Goal: Information Seeking & Learning: Learn about a topic

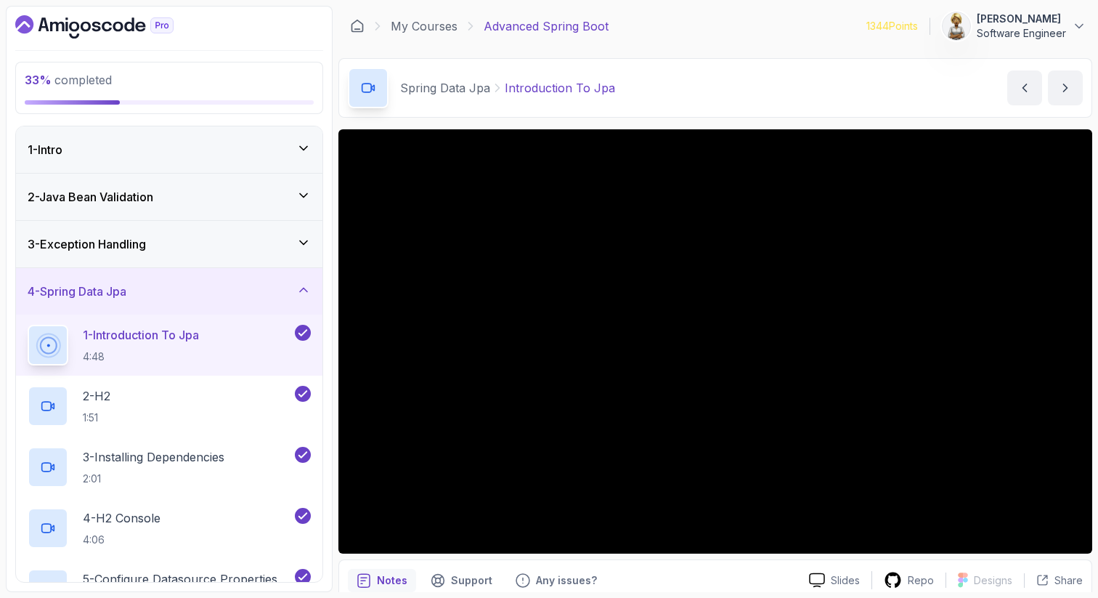
scroll to position [158, 0]
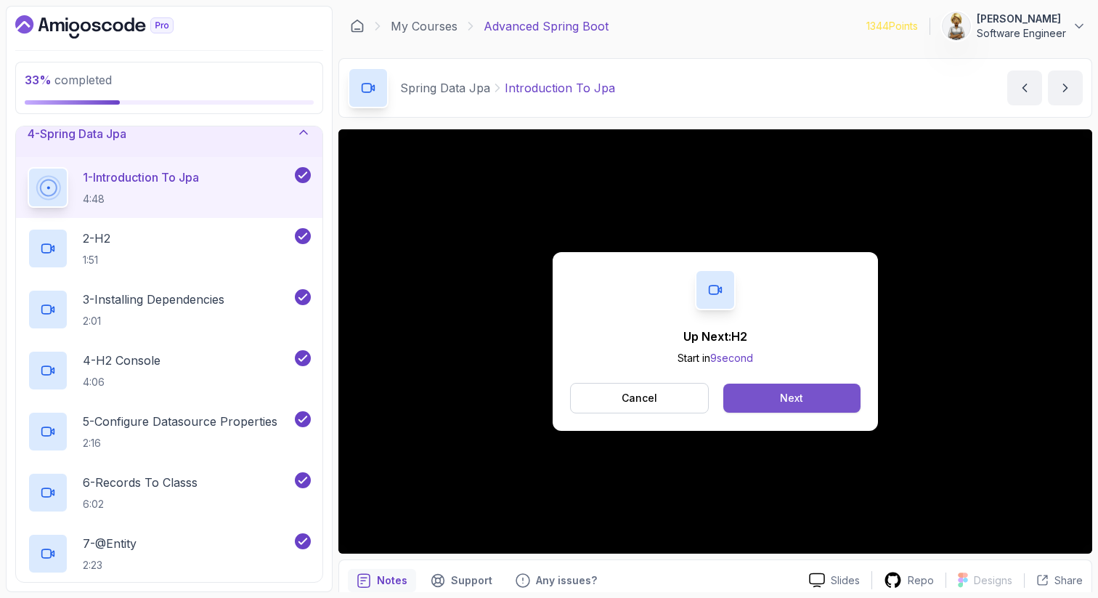
click at [770, 407] on button "Next" at bounding box center [792, 398] width 137 height 29
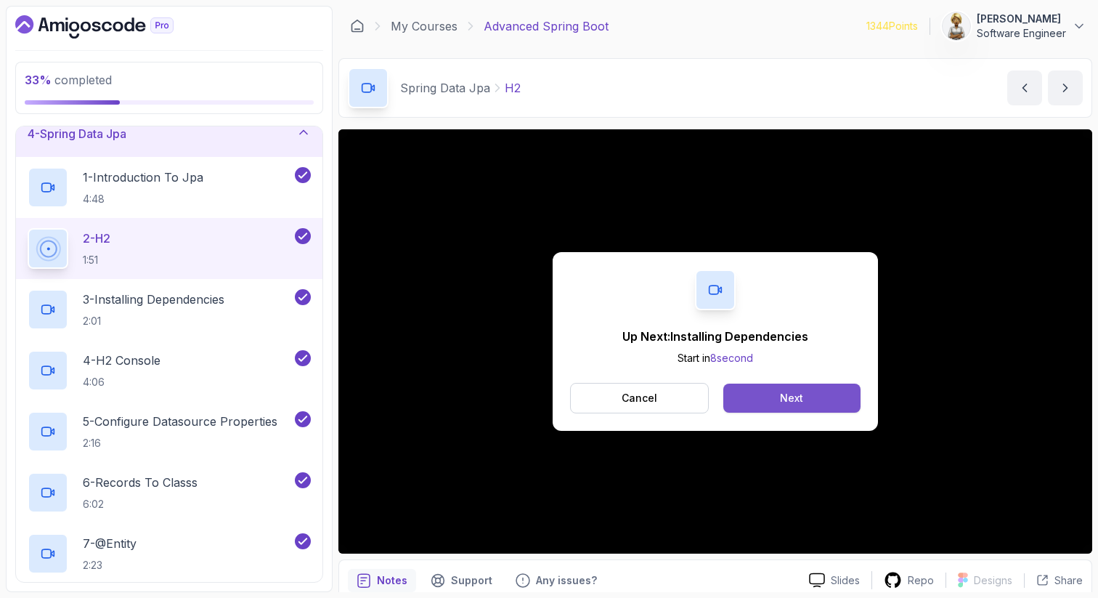
click at [810, 384] on button "Next" at bounding box center [792, 398] width 137 height 29
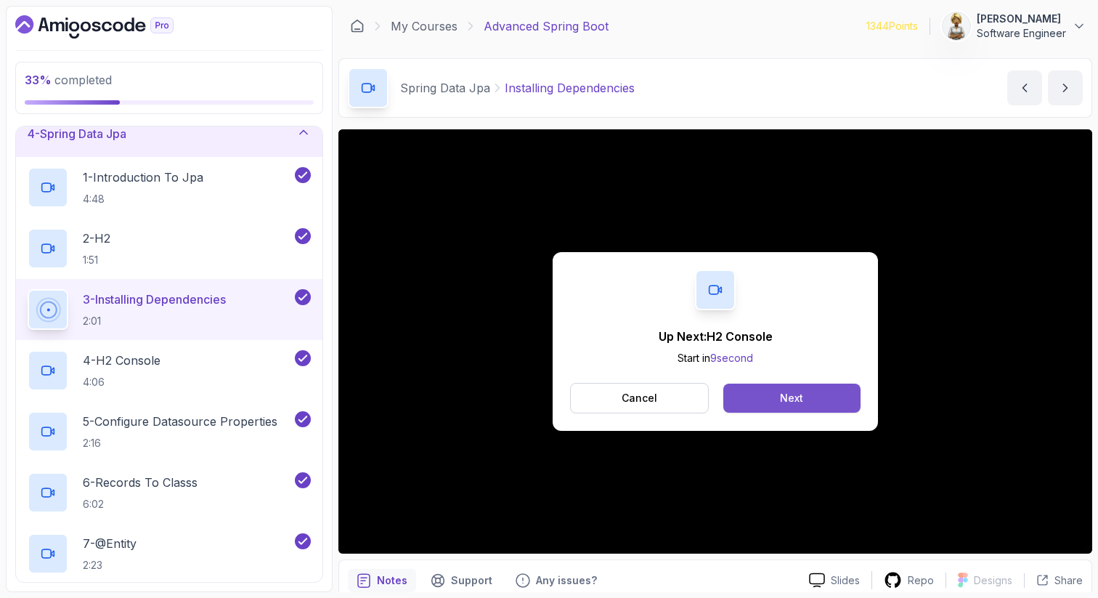
click at [787, 389] on button "Next" at bounding box center [792, 398] width 137 height 29
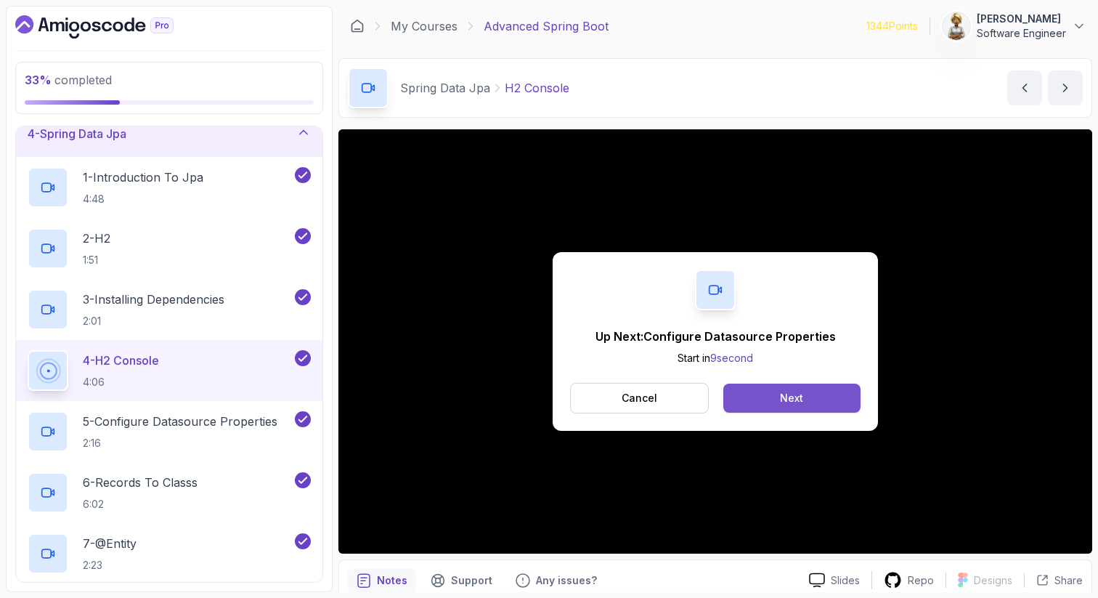
click at [805, 394] on button "Next" at bounding box center [792, 398] width 137 height 29
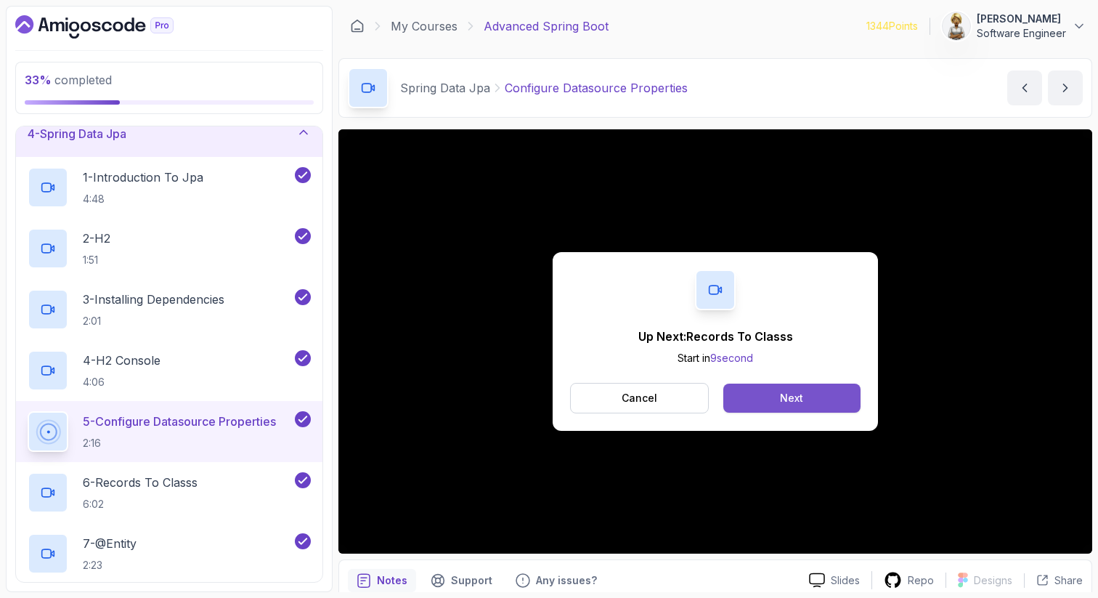
click at [763, 394] on button "Next" at bounding box center [792, 398] width 137 height 29
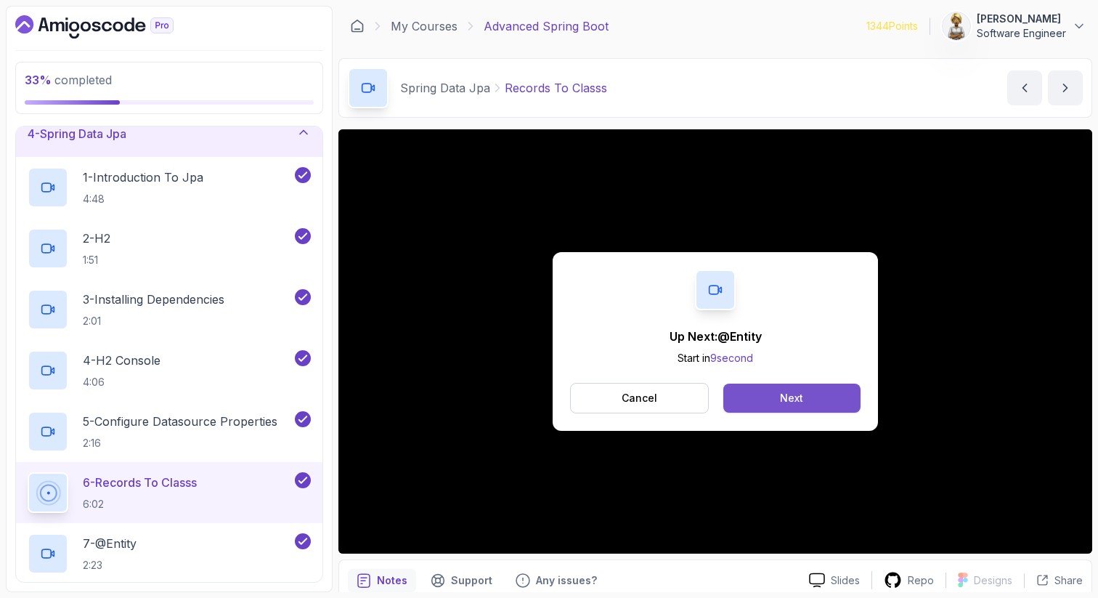
click at [803, 399] on button "Next" at bounding box center [792, 398] width 137 height 29
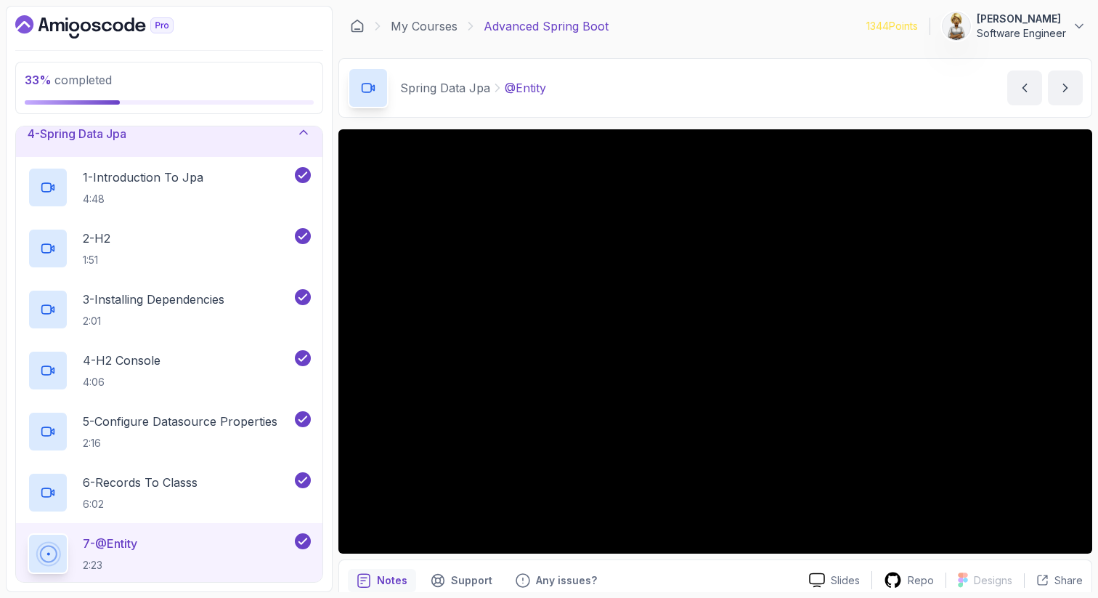
click at [133, 545] on p "7 - @Entity" at bounding box center [110, 543] width 54 height 17
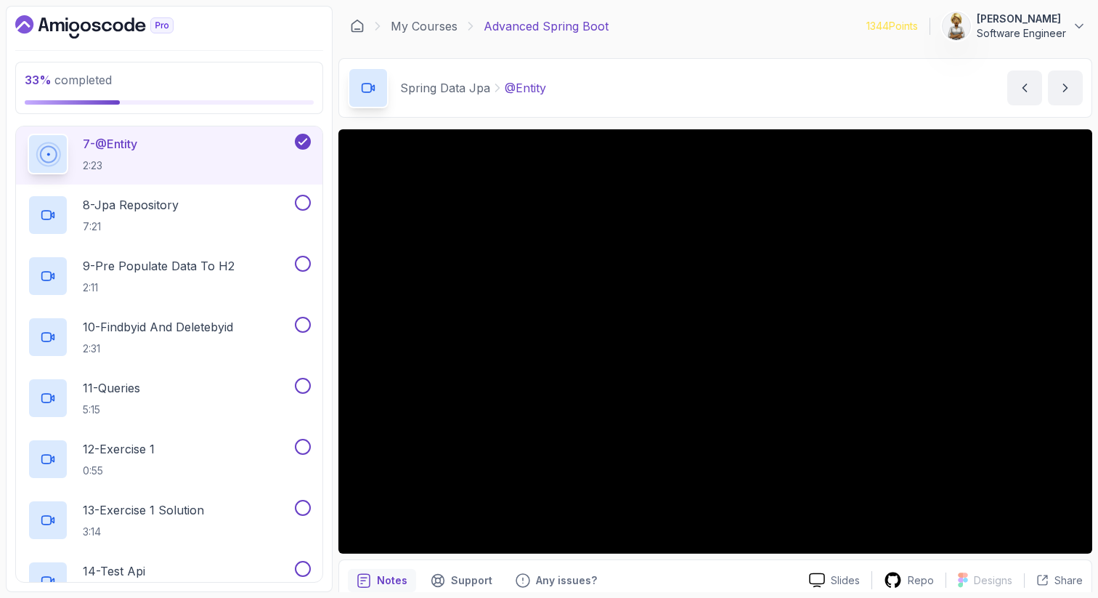
scroll to position [593, 0]
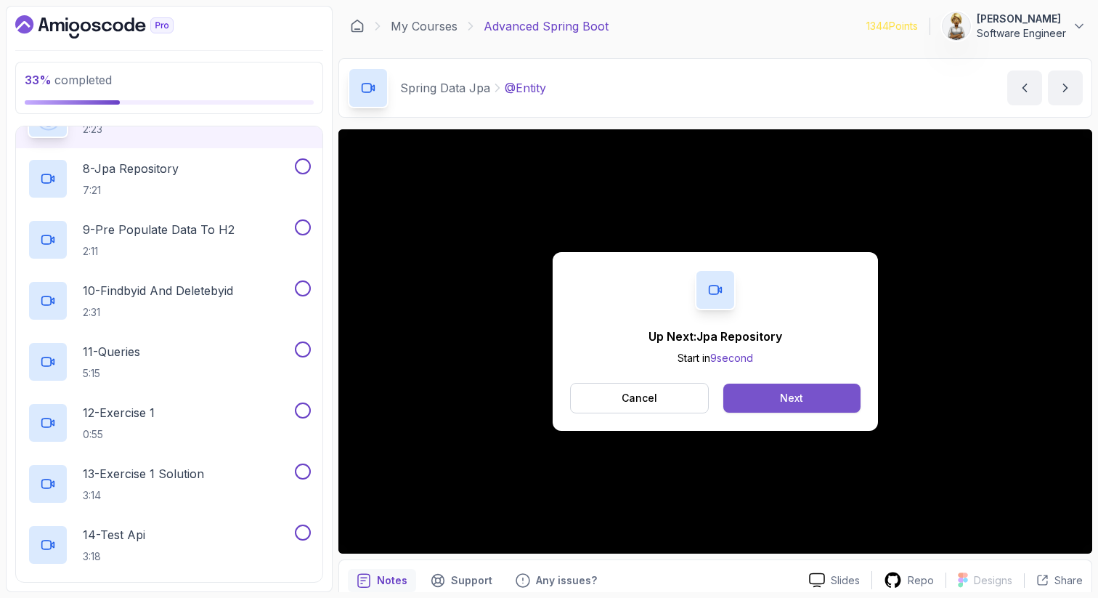
click at [820, 389] on button "Next" at bounding box center [792, 398] width 137 height 29
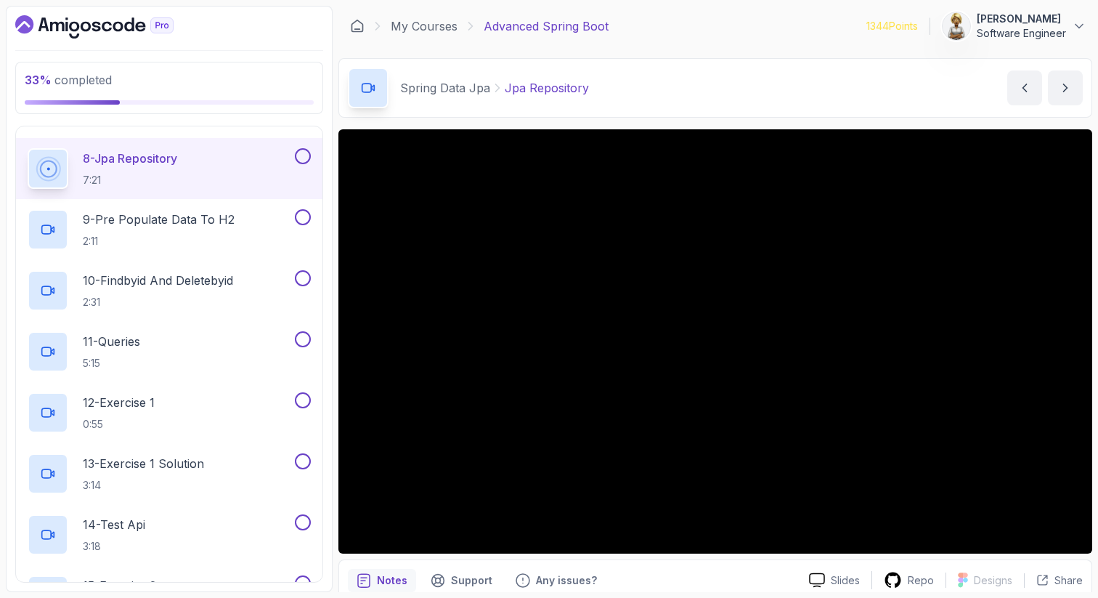
click at [177, 153] on p "8 - Jpa Repository" at bounding box center [130, 158] width 94 height 17
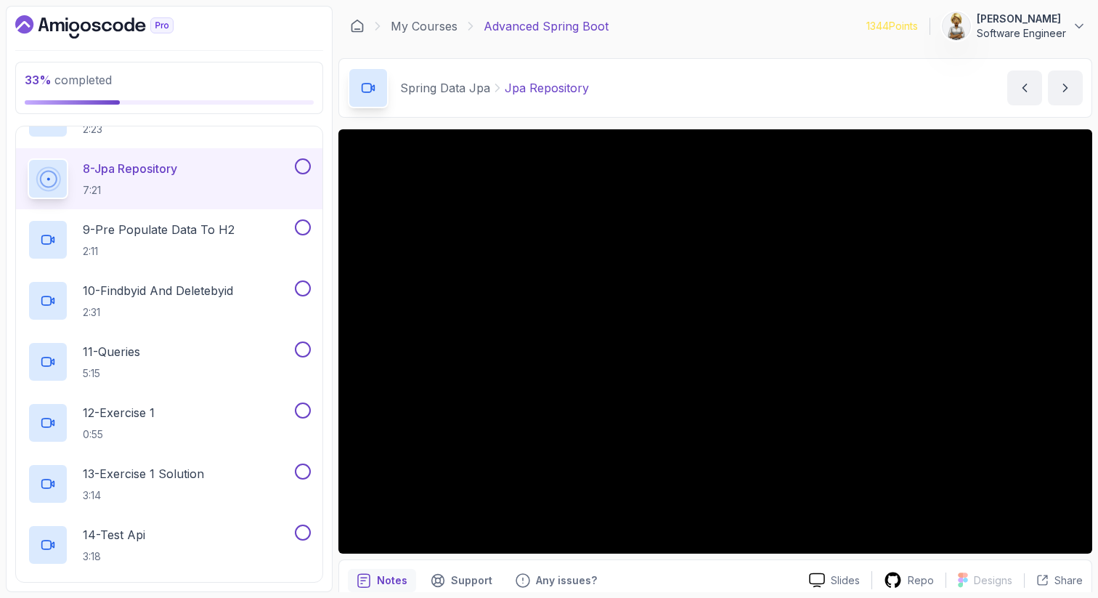
scroll to position [623, 0]
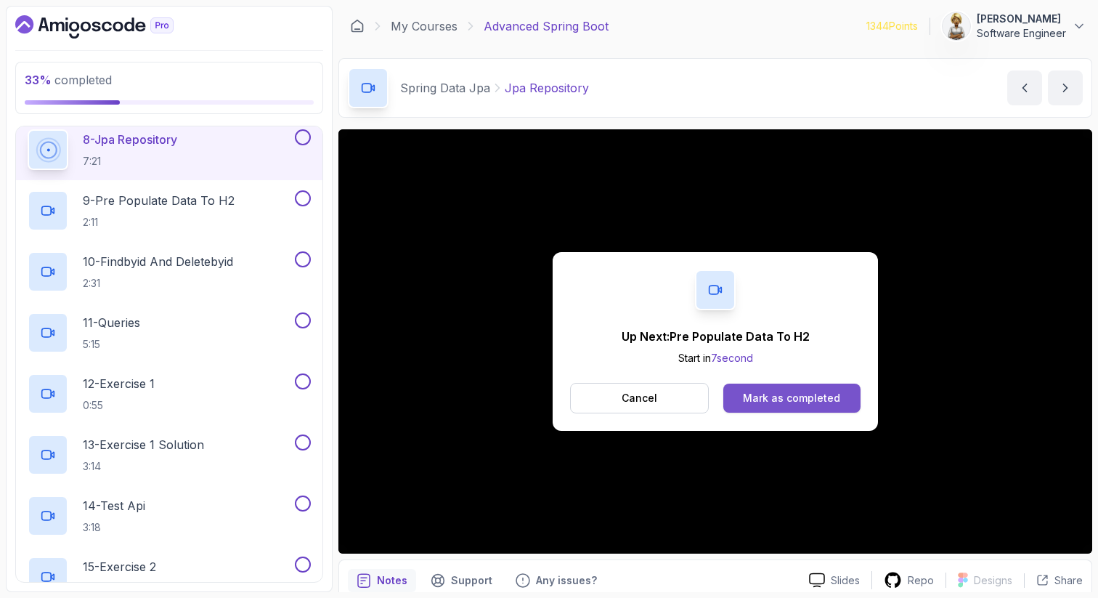
click at [837, 403] on div "Mark as completed" at bounding box center [791, 398] width 97 height 15
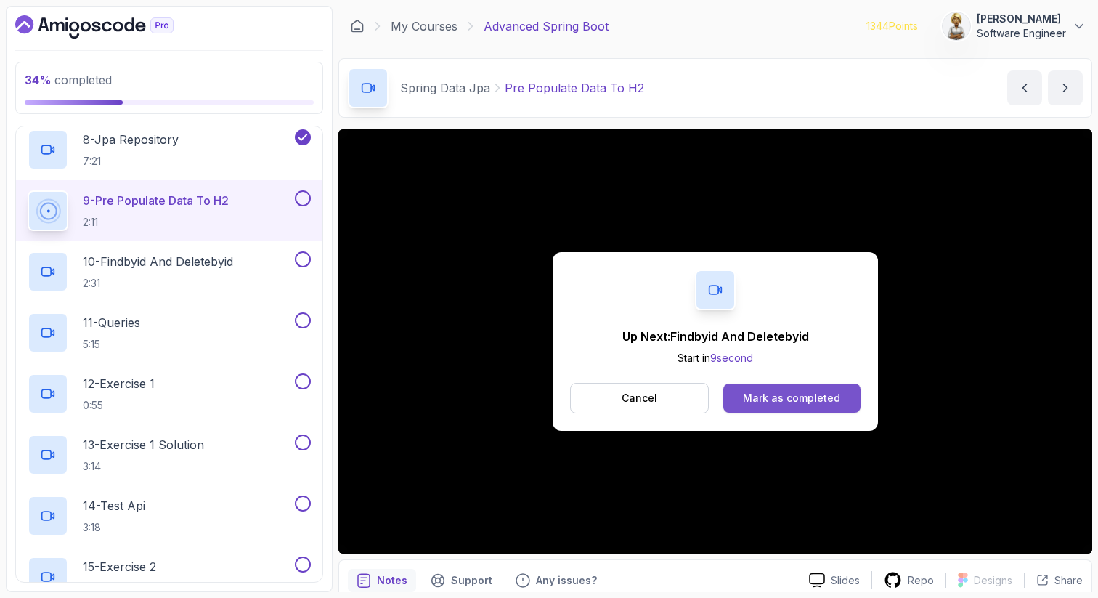
click at [819, 400] on div "Mark as completed" at bounding box center [791, 398] width 97 height 15
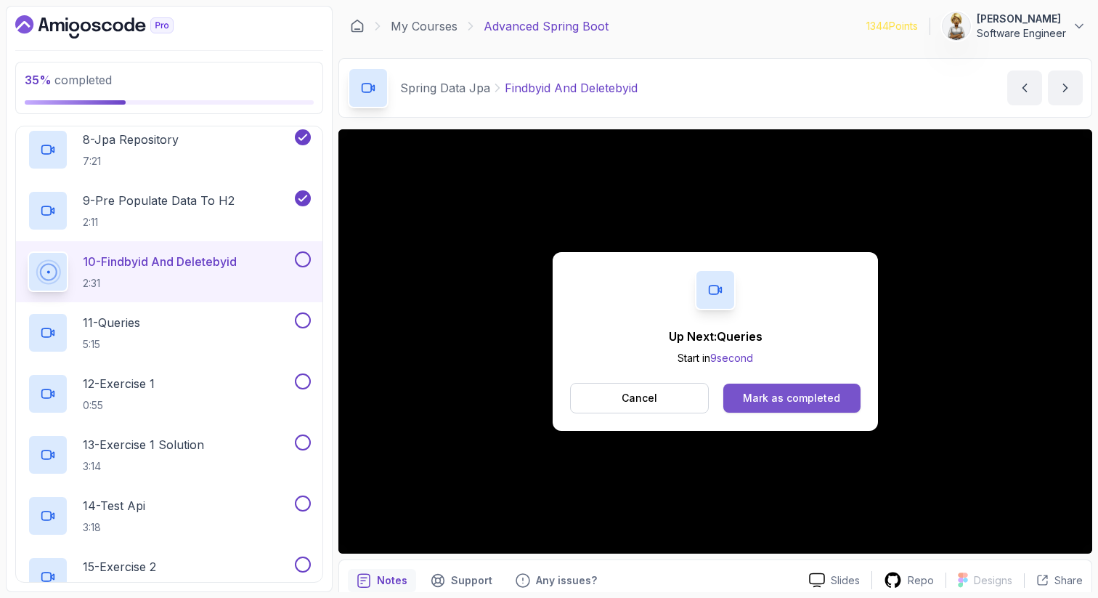
click at [822, 400] on div "Mark as completed" at bounding box center [791, 398] width 97 height 15
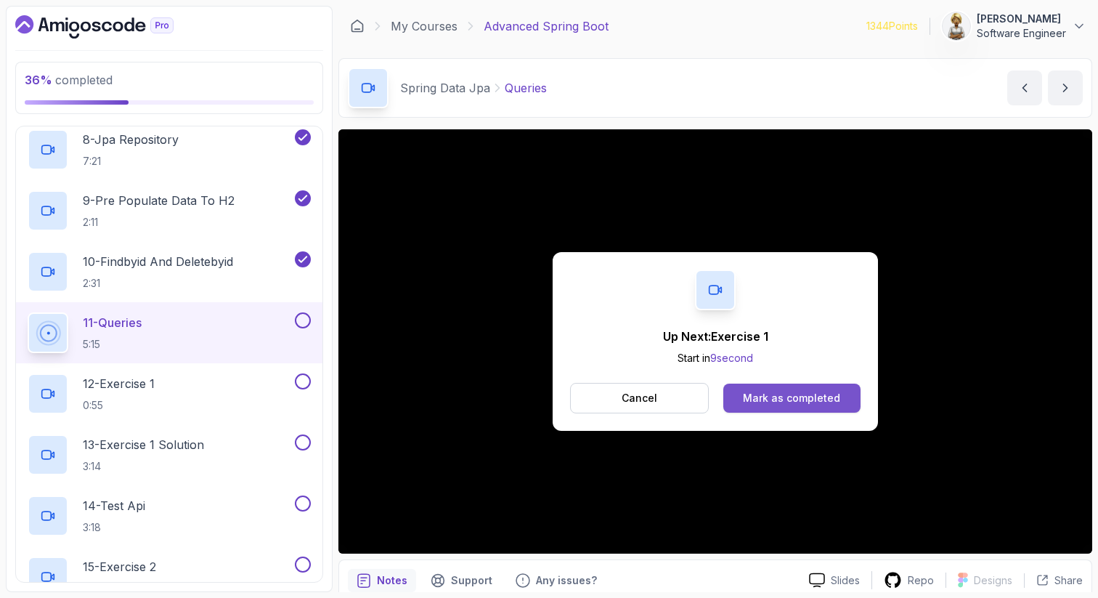
click at [828, 392] on div "Mark as completed" at bounding box center [791, 398] width 97 height 15
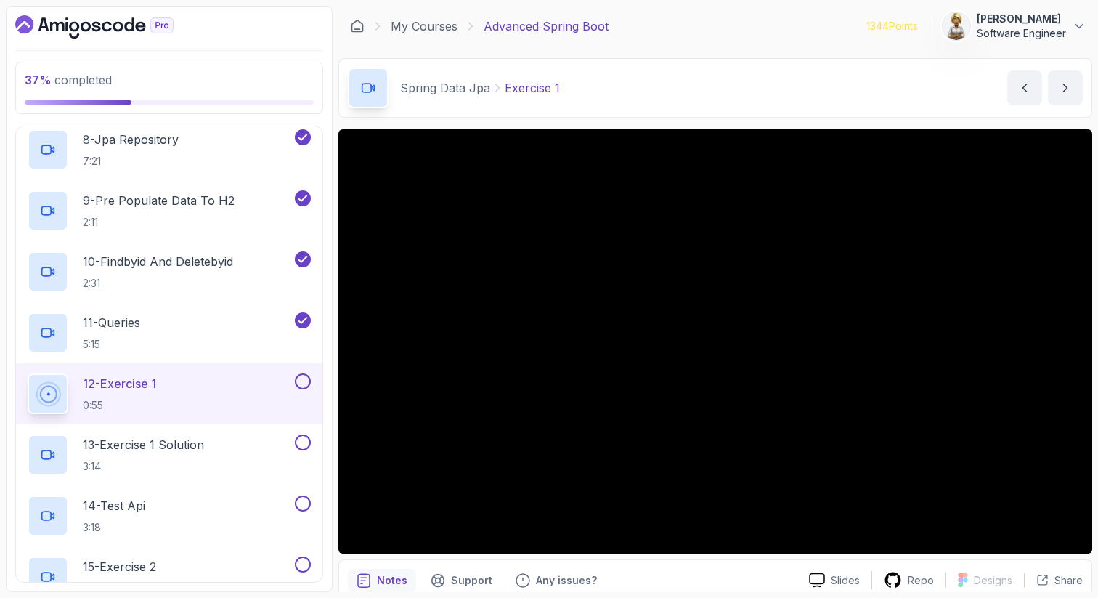
click at [238, 393] on div "12 - Exercise 1 0:55" at bounding box center [160, 393] width 264 height 41
click at [305, 380] on button at bounding box center [303, 381] width 16 height 16
click at [166, 438] on p "13 - Exercise 1 Solution" at bounding box center [143, 444] width 121 height 17
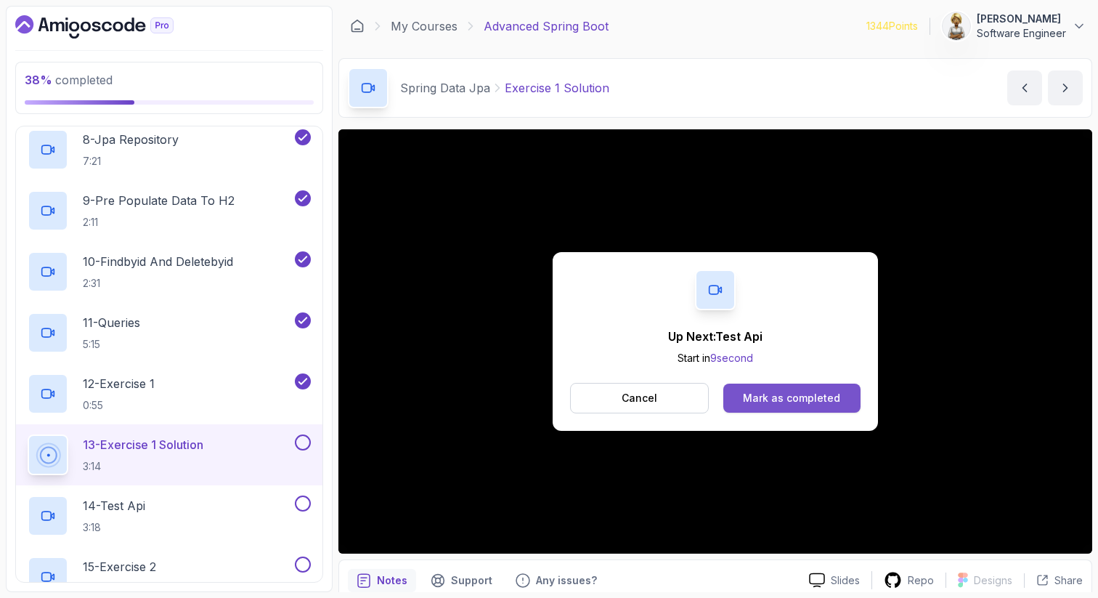
click at [830, 386] on button "Mark as completed" at bounding box center [792, 398] width 137 height 29
